Goal: Information Seeking & Learning: Find specific fact

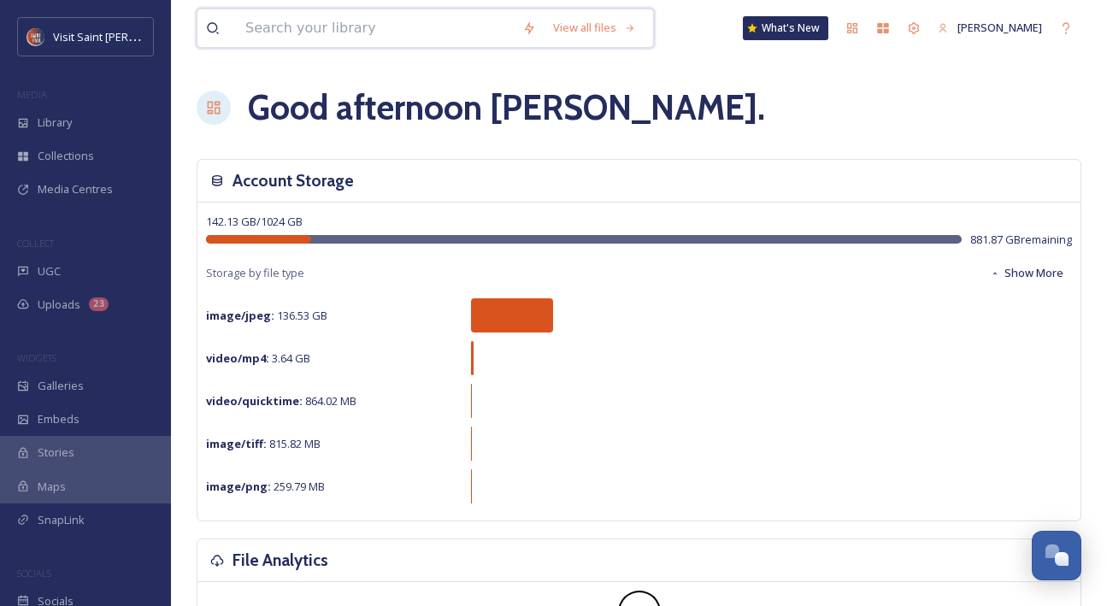
click at [346, 36] on input at bounding box center [375, 28] width 277 height 38
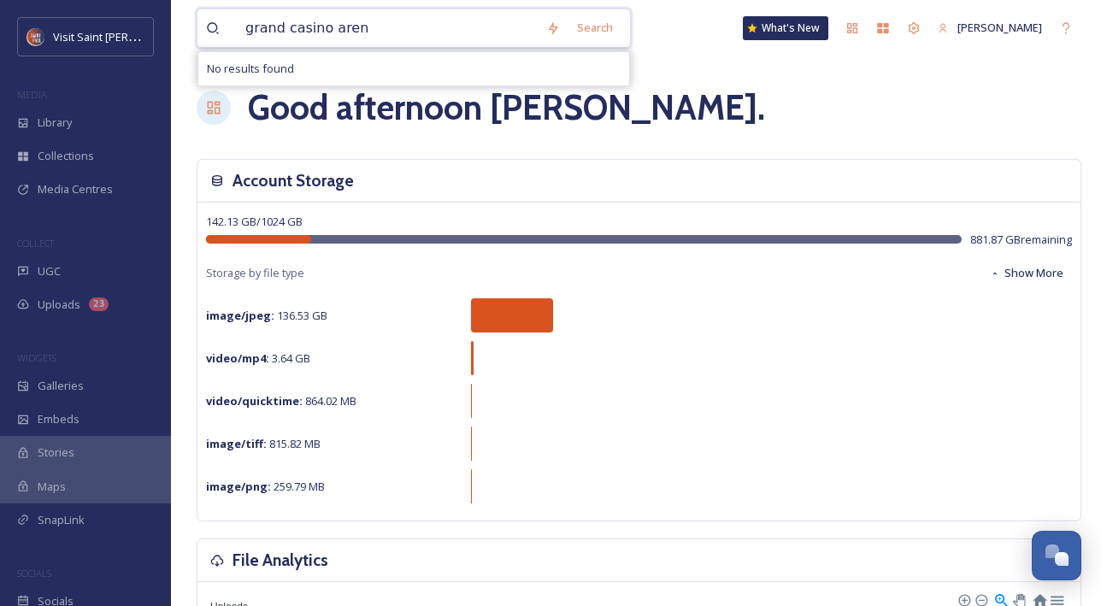
type input "[GEOGRAPHIC_DATA]"
click at [374, 45] on input at bounding box center [477, 28] width 227 height 38
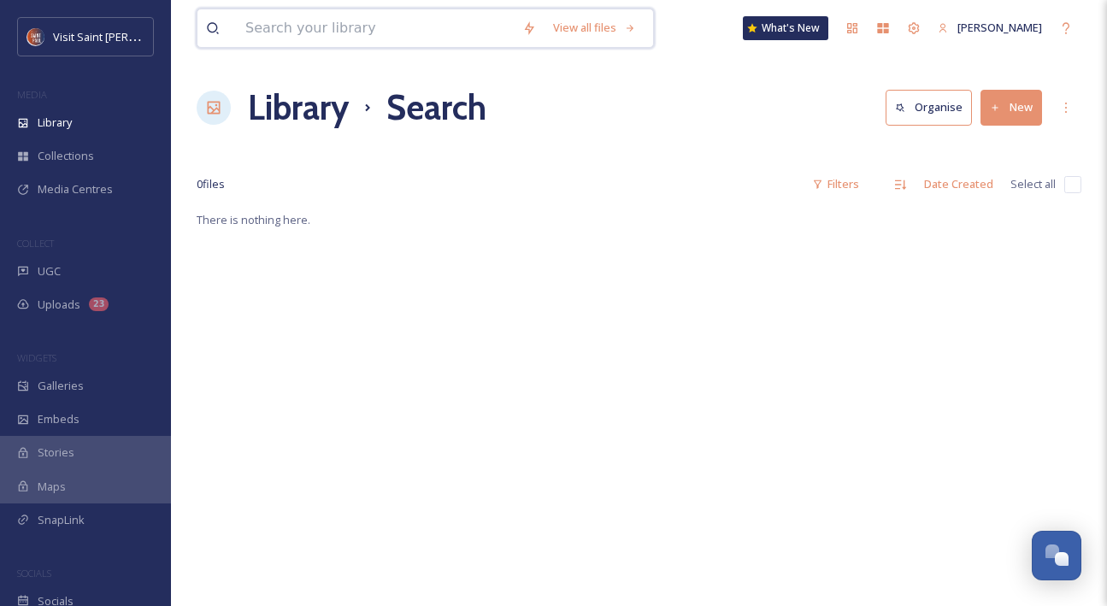
click at [374, 45] on input at bounding box center [375, 28] width 277 height 38
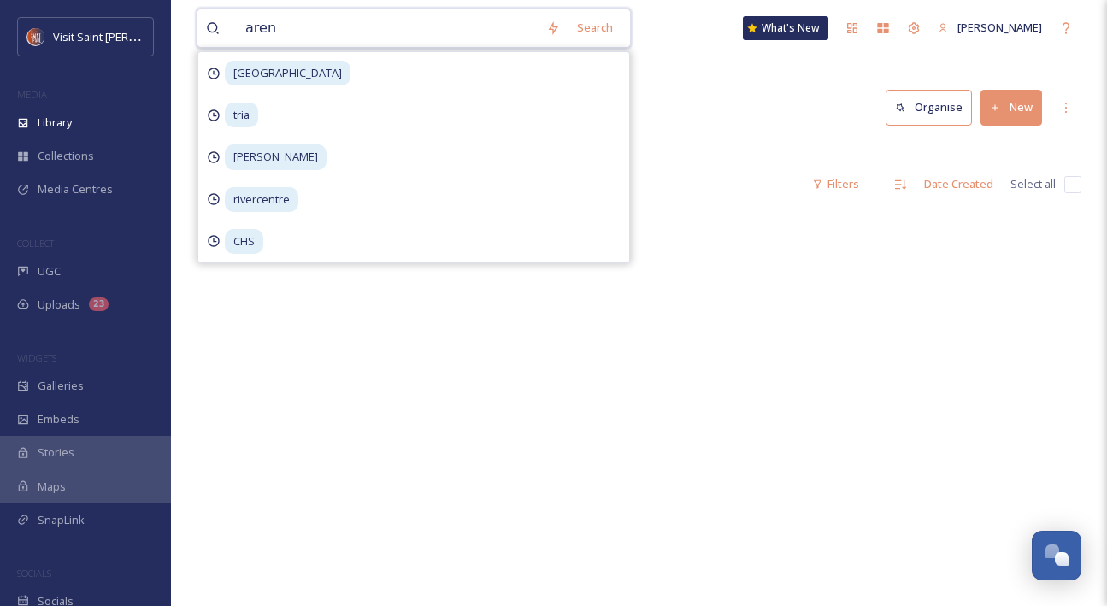
type input "arena"
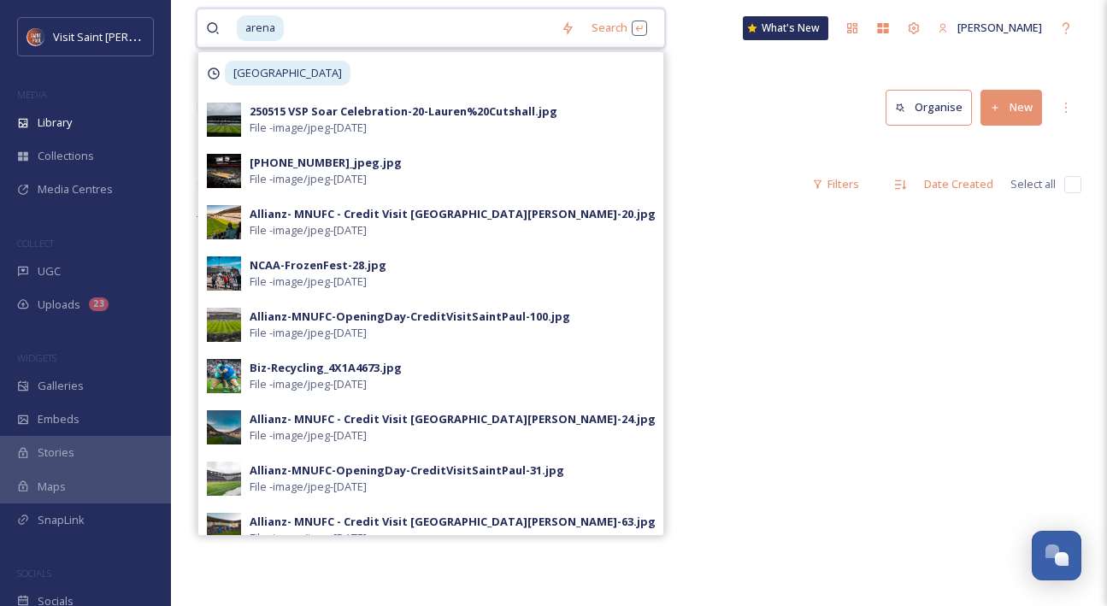
type input "a"
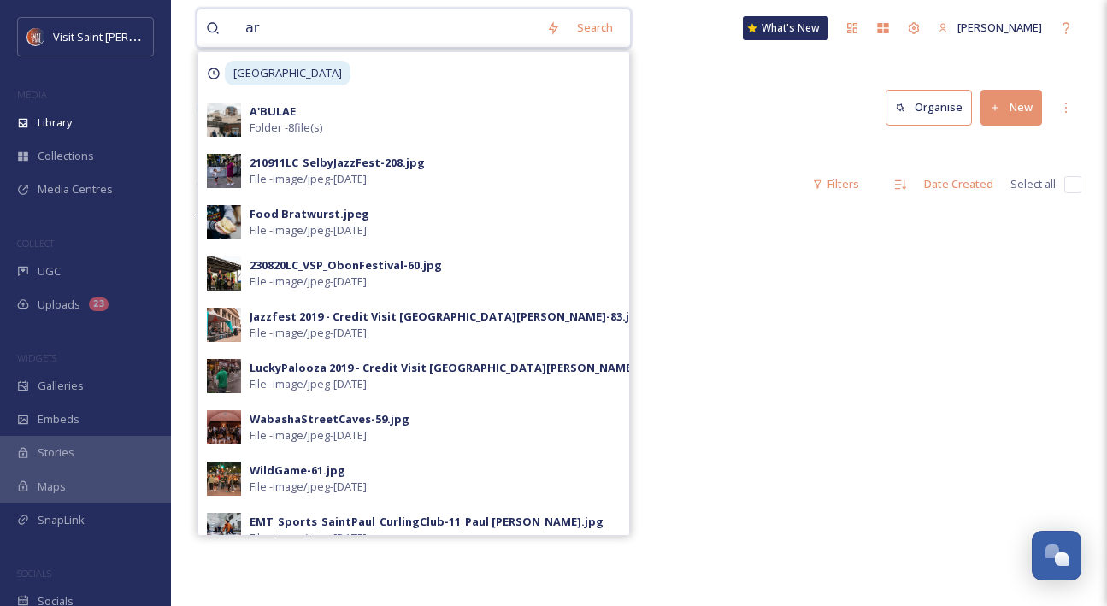
type input "a"
type input "grand casino"
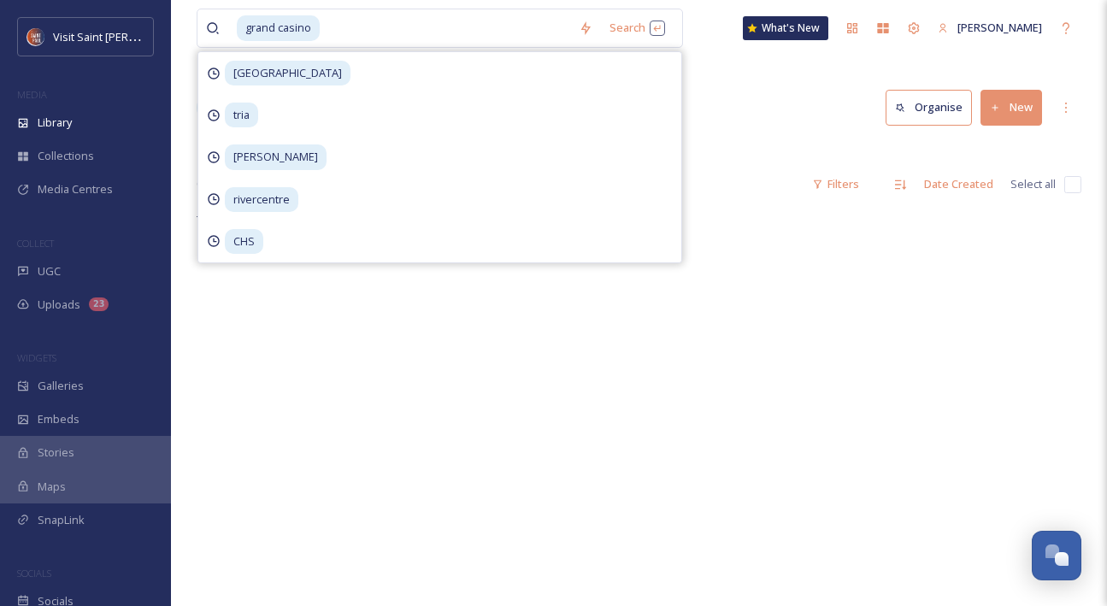
click at [877, 122] on div "Library Search Organise New" at bounding box center [639, 107] width 885 height 51
